Goal: Task Accomplishment & Management: Manage account settings

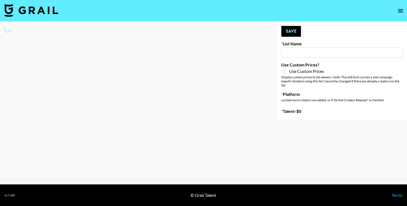
click at [302, 53] on input at bounding box center [343, 52] width 122 height 10
click at [182, 64] on div at bounding box center [134, 71] width 269 height 98
type input "Nippies"
checkbox input "true"
select select "Brand"
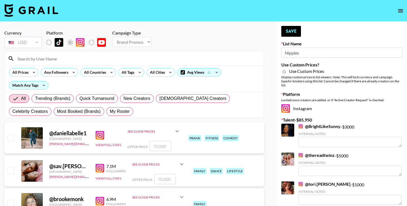
click at [85, 61] on input at bounding box center [137, 58] width 247 height 9
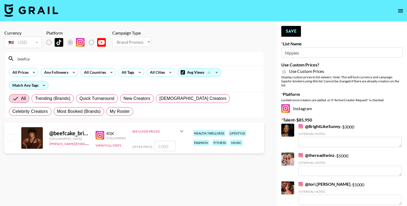
type input "beefca"
click at [162, 147] on input "number" at bounding box center [165, 146] width 22 height 10
type input "3"
checkbox input "true"
type input "3500"
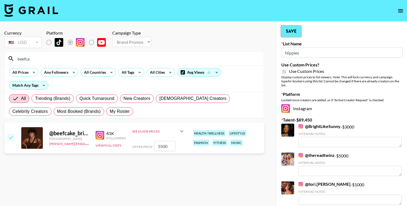
click at [289, 33] on button "Save" at bounding box center [292, 31] width 20 height 11
